Goal: Information Seeking & Learning: Learn about a topic

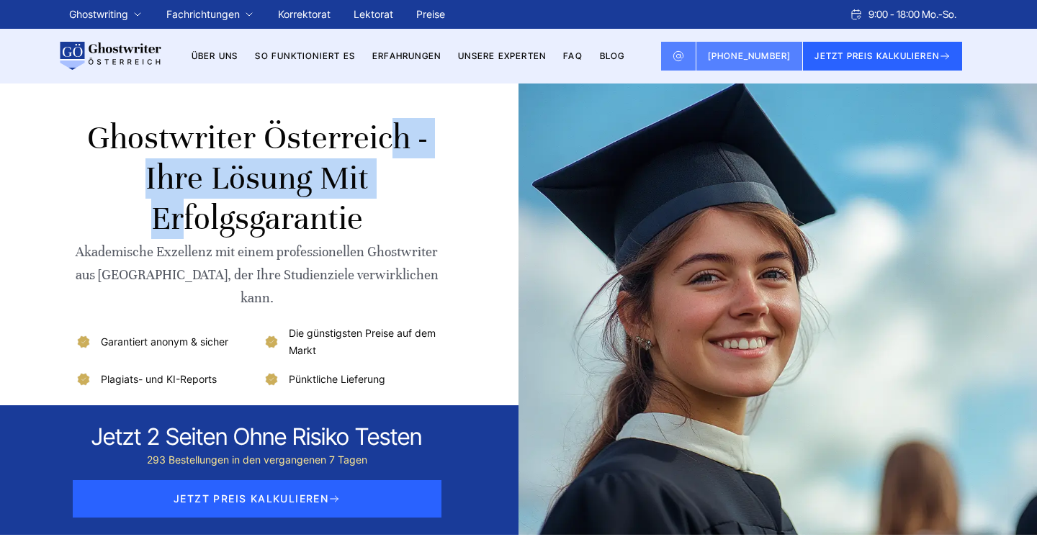
drag, startPoint x: 90, startPoint y: 135, endPoint x: 404, endPoint y: 140, distance: 314.1
click at [404, 140] on h1 "Ghostwriter Österreich - Ihre Lösung mit Erfolgsgarantie" at bounding box center [257, 178] width 364 height 121
copy h1 "Ghostwriter Österreich"
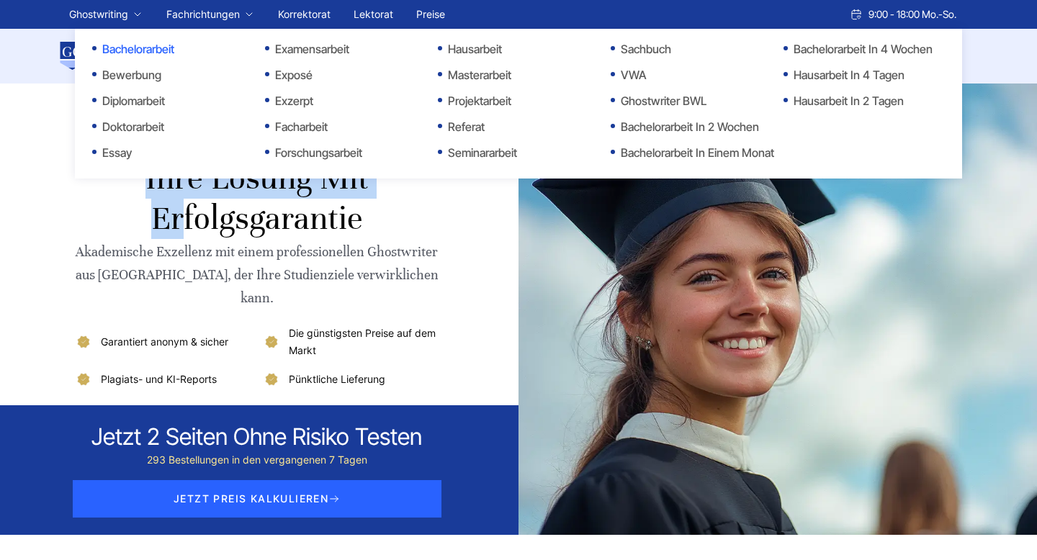
click at [129, 52] on link "Bachelorarbeit" at bounding box center [164, 48] width 144 height 17
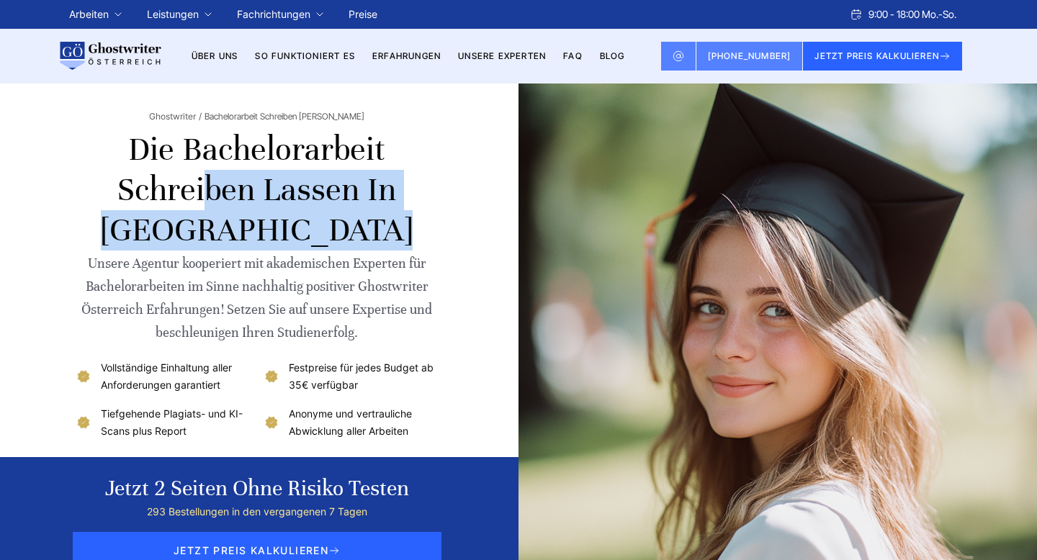
drag, startPoint x: 190, startPoint y: 144, endPoint x: 353, endPoint y: 199, distance: 171.7
click at [353, 199] on h1 "Die Bachelorarbeit schreiben lassen in Österreich" at bounding box center [257, 190] width 364 height 121
copy h1 "Bachelorarbeit schreiben lassen"
click at [228, 189] on h1 "Die Bachelorarbeit schreiben lassen in Österreich" at bounding box center [257, 190] width 364 height 121
drag, startPoint x: 188, startPoint y: 138, endPoint x: 353, endPoint y: 193, distance: 174.0
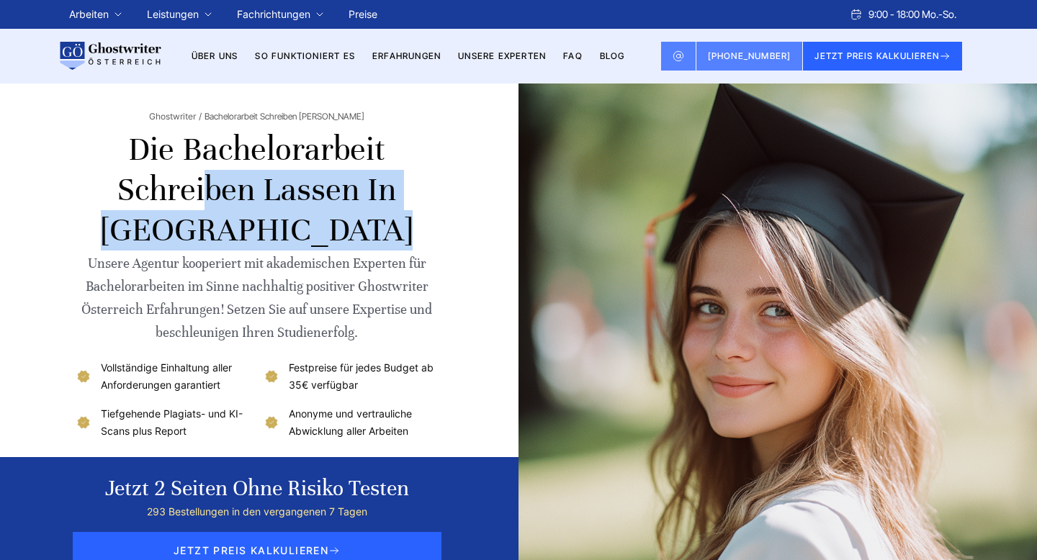
click at [353, 193] on h1 "Die Bachelorarbeit schreiben lassen in Österreich" at bounding box center [257, 190] width 364 height 121
copy h1 "Bachelorarbeit schreiben lassen"
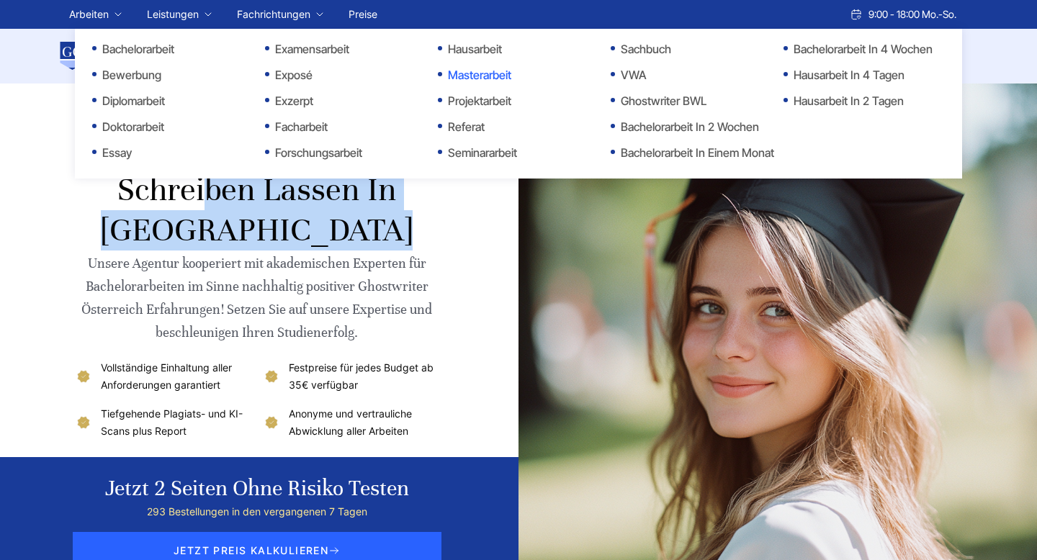
click at [478, 77] on link "Masterarbeit" at bounding box center [510, 74] width 144 height 17
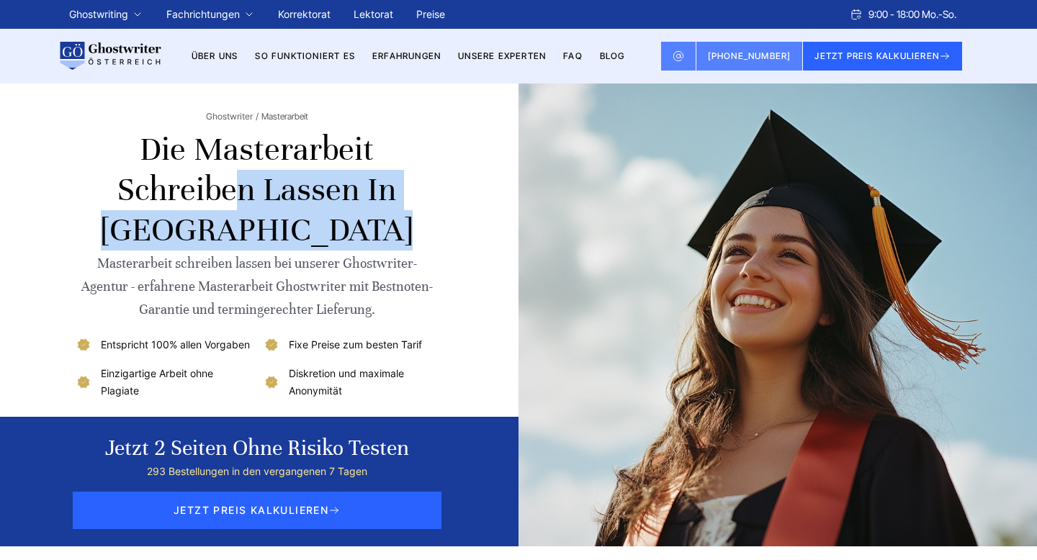
drag, startPoint x: 194, startPoint y: 145, endPoint x: 359, endPoint y: 201, distance: 174.0
click at [359, 201] on h1 "Die Masterarbeit schreiben lassen in Österreich" at bounding box center [257, 190] width 364 height 121
copy h1 "Masterarbeit schreiben lassen"
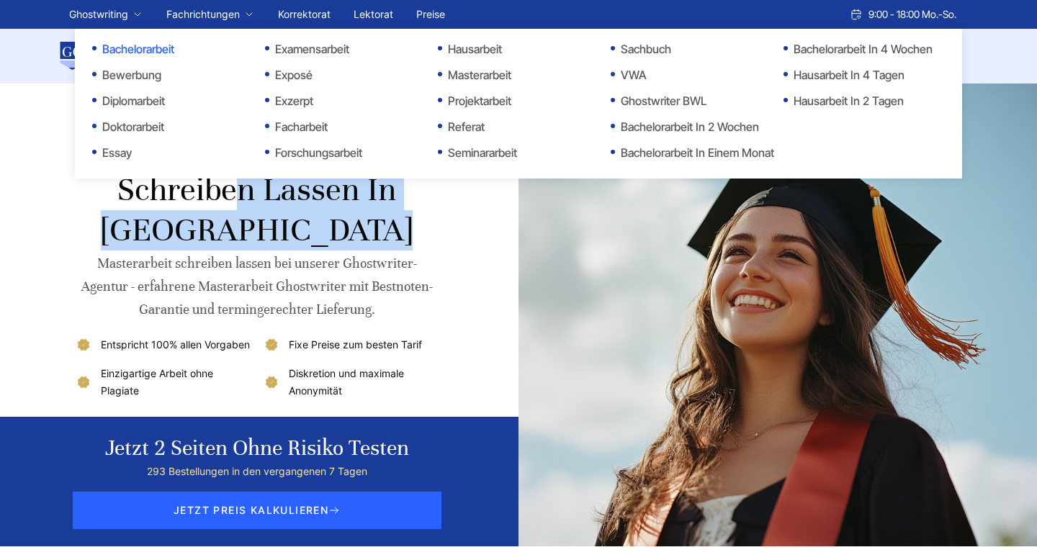
click at [111, 48] on link "Bachelorarbeit" at bounding box center [164, 48] width 144 height 17
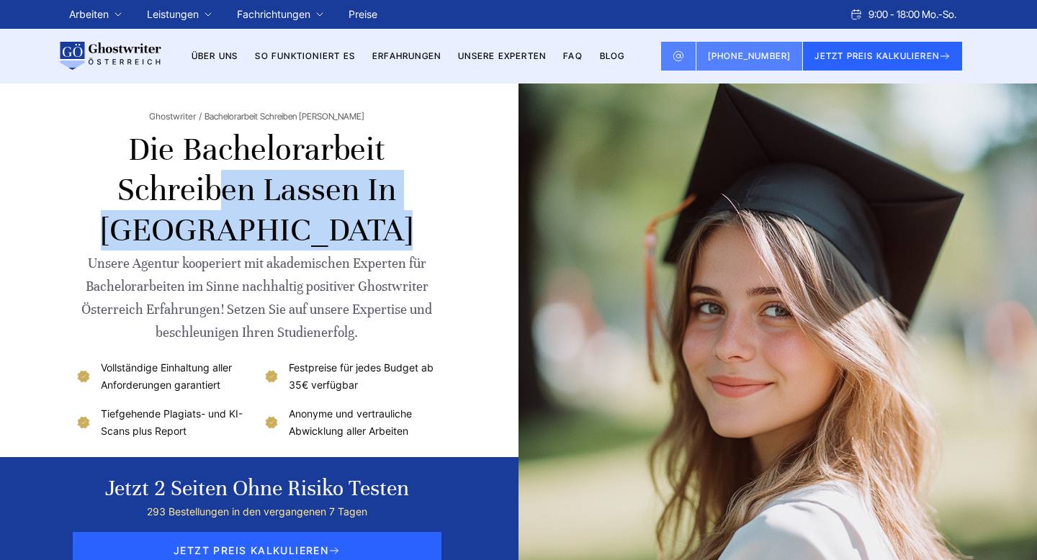
drag, startPoint x: 192, startPoint y: 147, endPoint x: 352, endPoint y: 198, distance: 167.9
click at [352, 198] on h1 "Die Bachelorarbeit schreiben lassen in Österreich" at bounding box center [257, 190] width 364 height 121
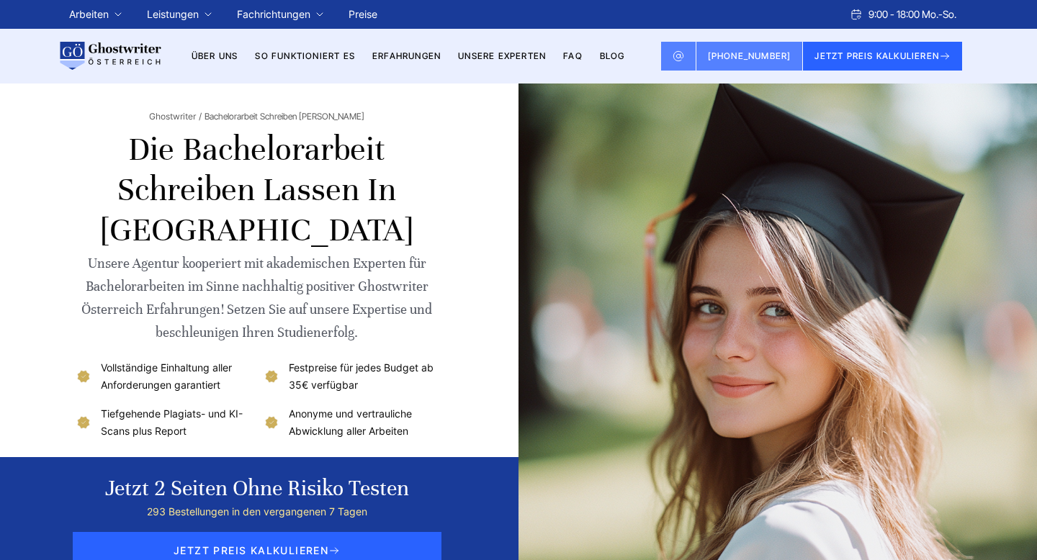
click at [365, 197] on h1 "Die Bachelorarbeit schreiben lassen in Österreich" at bounding box center [257, 190] width 364 height 121
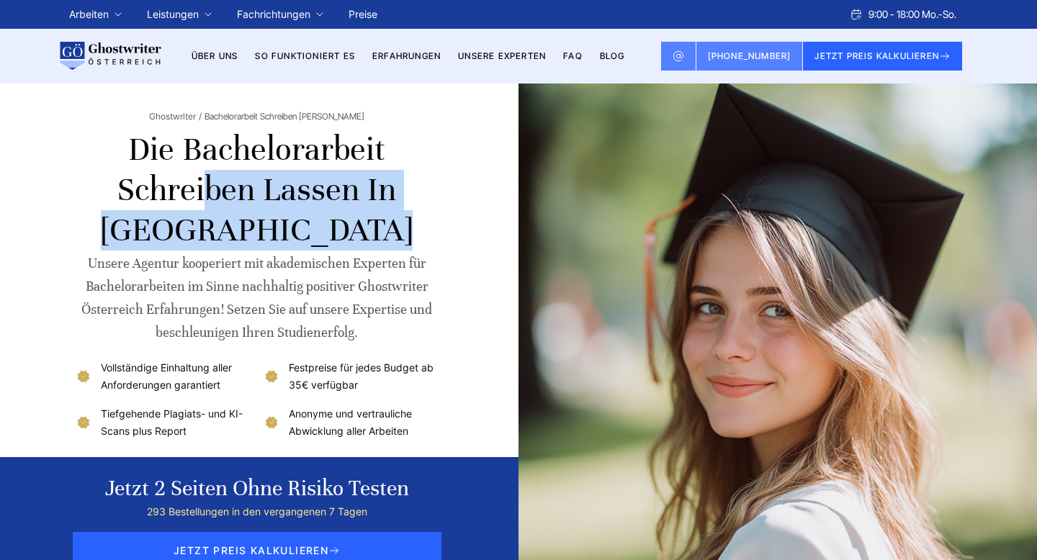
drag, startPoint x: 357, startPoint y: 197, endPoint x: 192, endPoint y: 146, distance: 173.2
click at [191, 145] on h1 "Die Bachelorarbeit schreiben lassen in [GEOGRAPHIC_DATA]" at bounding box center [257, 190] width 364 height 121
copy h1 "Bachelorarbeit schreiben lassen"
